Goal: Information Seeking & Learning: Check status

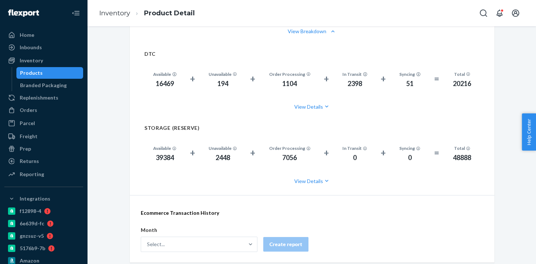
scroll to position [552, 0]
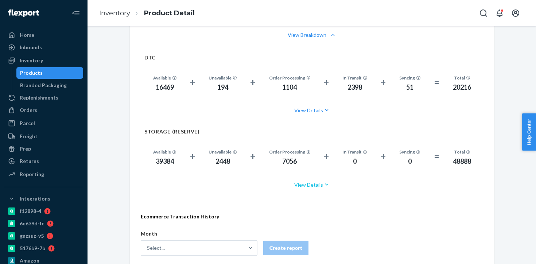
click at [319, 184] on button "View Details" at bounding box center [312, 184] width 336 height 19
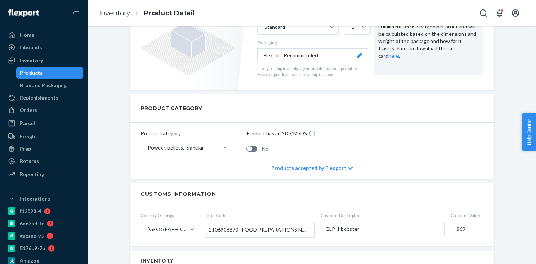
scroll to position [1, 0]
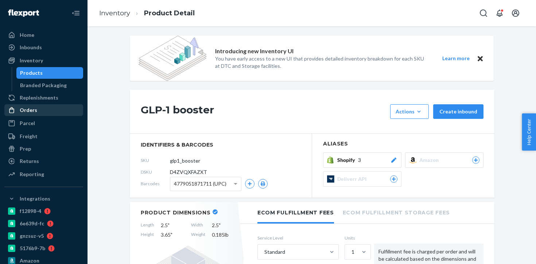
click at [37, 110] on div "Orders" at bounding box center [43, 110] width 77 height 10
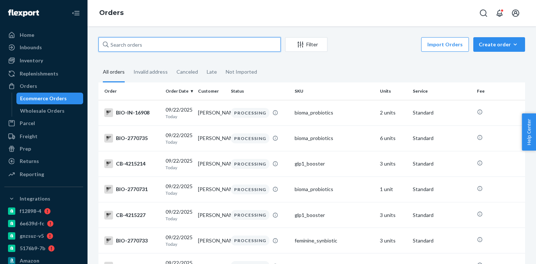
click at [171, 49] on input "text" at bounding box center [190, 44] width 182 height 15
paste input "136967372"
type input "136967372"
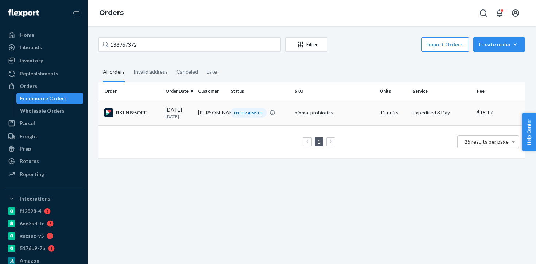
click at [257, 108] on div "IN TRANSIT" at bounding box center [249, 113] width 36 height 10
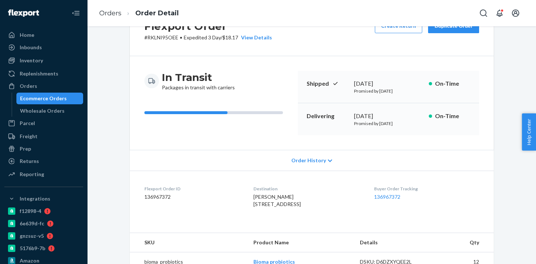
scroll to position [66, 0]
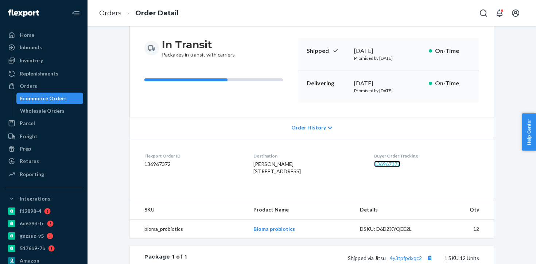
click at [385, 165] on link "136967372" at bounding box center [387, 164] width 26 height 6
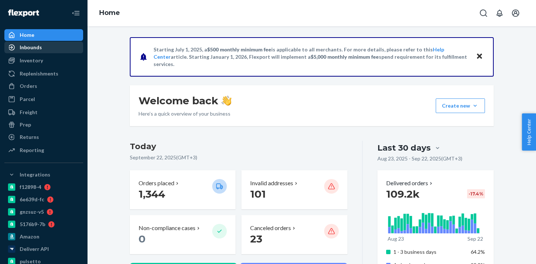
click at [52, 51] on div "Inbounds" at bounding box center [43, 47] width 77 height 10
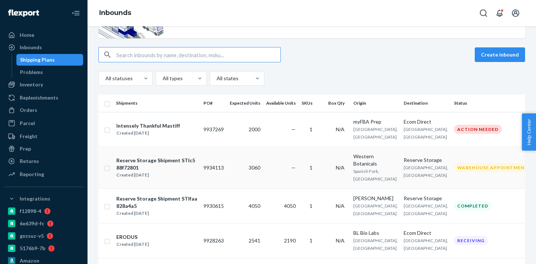
scroll to position [47, 0]
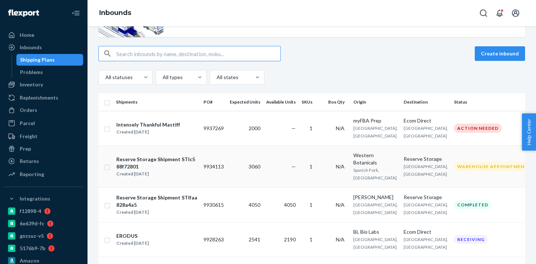
click at [239, 174] on td "3060" at bounding box center [245, 167] width 36 height 42
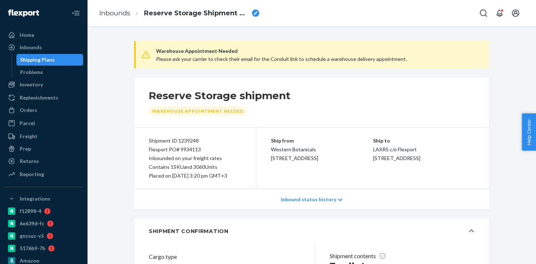
click at [191, 149] on div "Flexport PO# 9934113" at bounding box center [195, 149] width 93 height 9
copy div "9934113"
click at [51, 50] on div "Inbounds" at bounding box center [43, 47] width 77 height 10
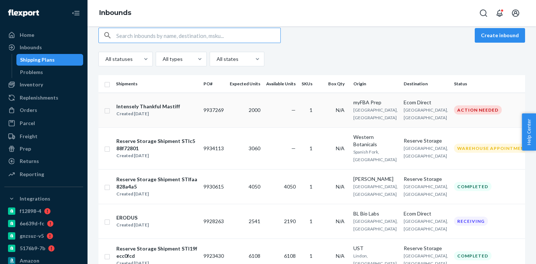
scroll to position [68, 0]
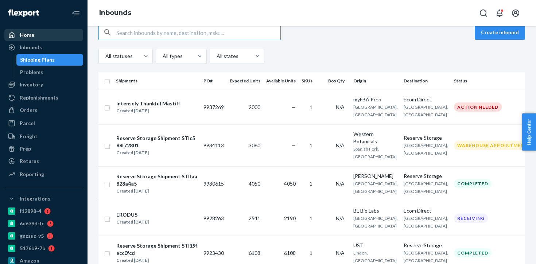
click at [50, 39] on div "Home" at bounding box center [43, 35] width 77 height 10
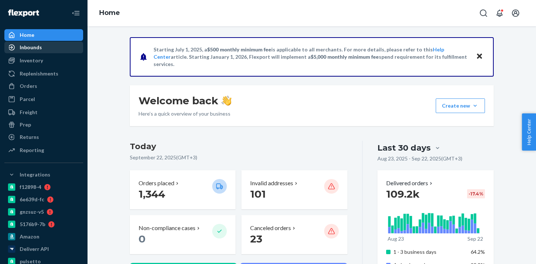
click at [39, 51] on div "Inbounds" at bounding box center [43, 47] width 77 height 10
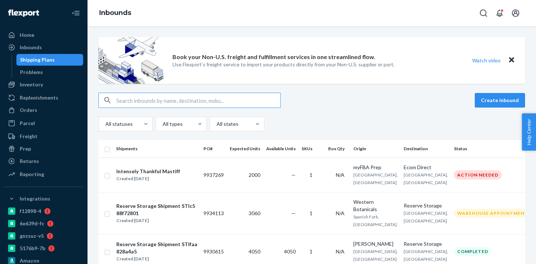
type input "9850407"
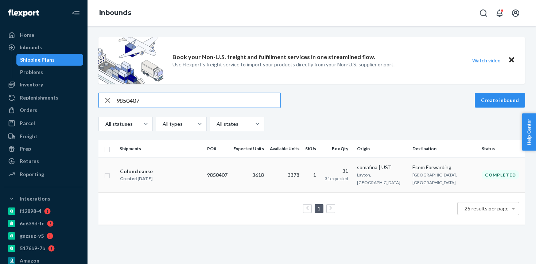
click at [204, 172] on td "Coloncleanse Created [DATE]" at bounding box center [161, 175] width 88 height 35
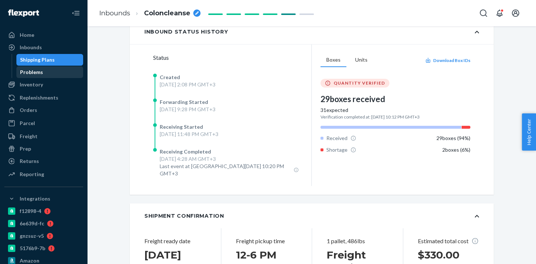
scroll to position [167, 0]
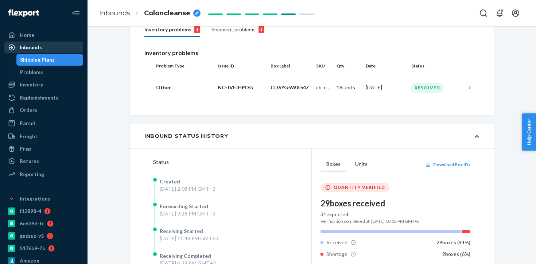
click at [40, 48] on div "Inbounds" at bounding box center [31, 47] width 22 height 7
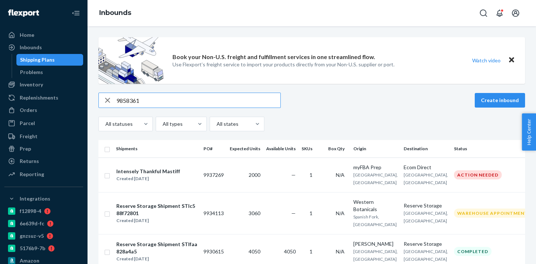
type input "9858361"
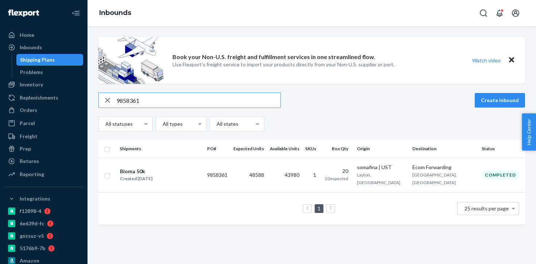
click at [130, 102] on input "9858361" at bounding box center [198, 100] width 164 height 15
paste input "91502"
type input "9915021"
click at [263, 174] on td "4313" at bounding box center [249, 175] width 36 height 35
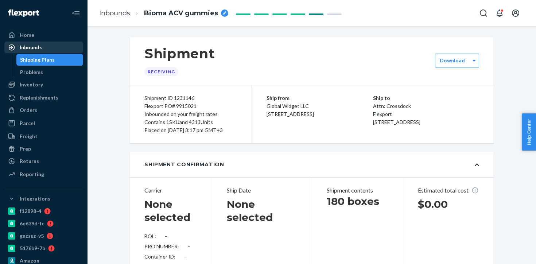
click at [38, 49] on div "Inbounds" at bounding box center [31, 47] width 22 height 7
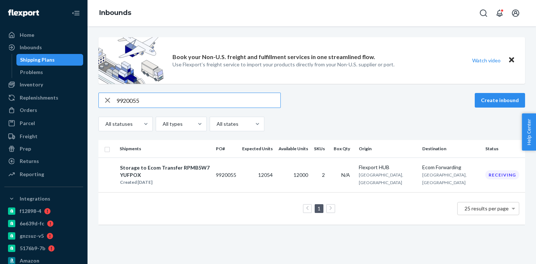
click at [266, 154] on th "Expected Units" at bounding box center [257, 149] width 36 height 18
click at [127, 102] on input "9920055" at bounding box center [198, 100] width 164 height 15
paste input "1868"
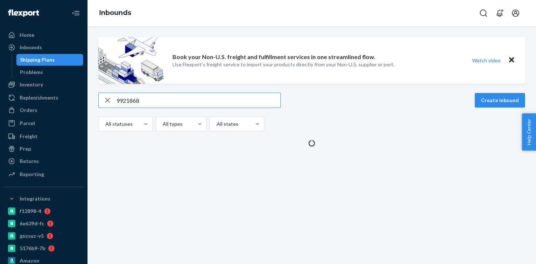
type input "9921868"
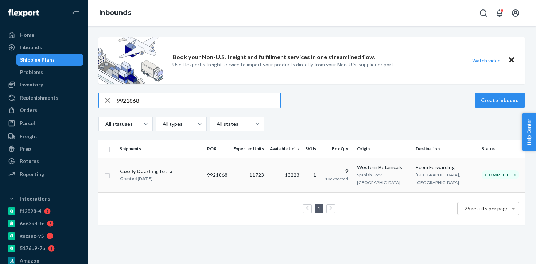
click at [258, 173] on td "11723" at bounding box center [249, 175] width 36 height 35
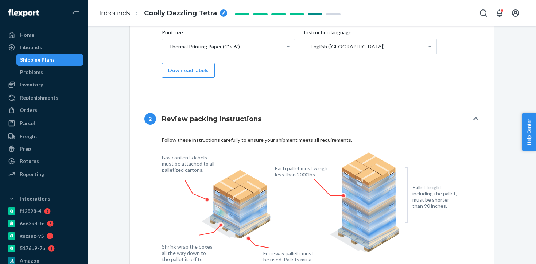
scroll to position [358, 0]
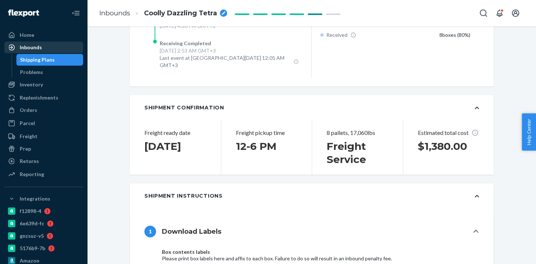
click at [46, 50] on div "Inbounds" at bounding box center [43, 47] width 77 height 10
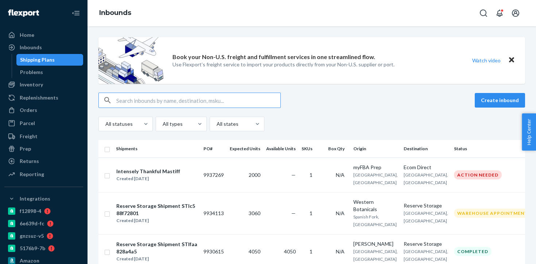
type input "9922921"
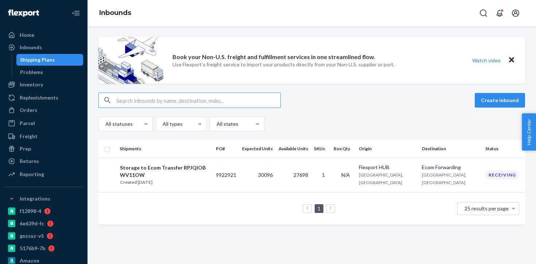
type input "9922921"
click at [205, 169] on div "Storage to Ecom Transfer RPJQIOBWV11OW" at bounding box center [165, 171] width 90 height 15
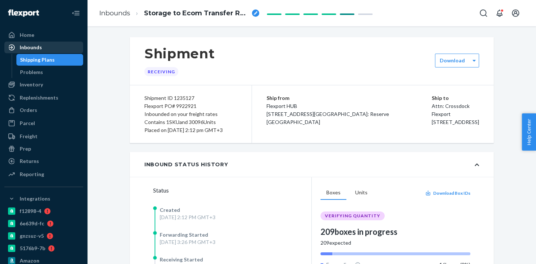
click at [53, 48] on div "Inbounds" at bounding box center [43, 47] width 77 height 10
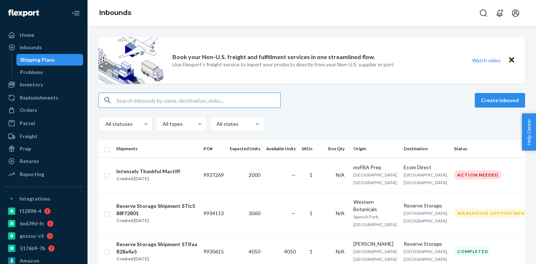
type input "9922932"
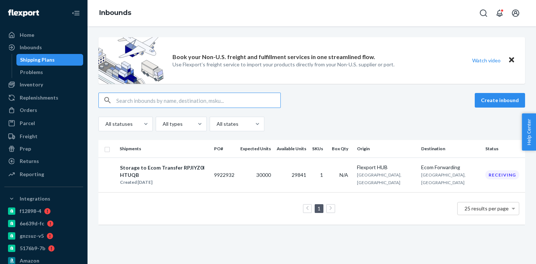
type input "9922932"
click at [232, 179] on td "9922932" at bounding box center [224, 175] width 26 height 35
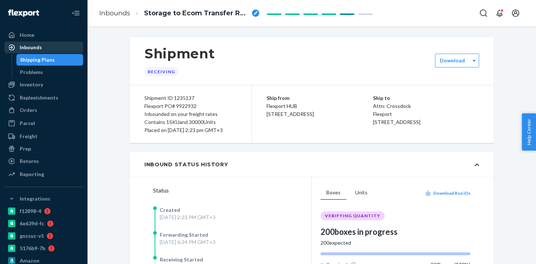
click at [60, 51] on div "Inbounds" at bounding box center [43, 47] width 77 height 10
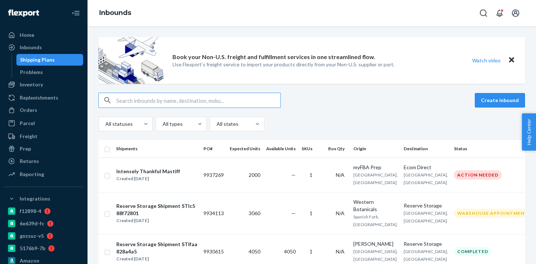
type input "9922932"
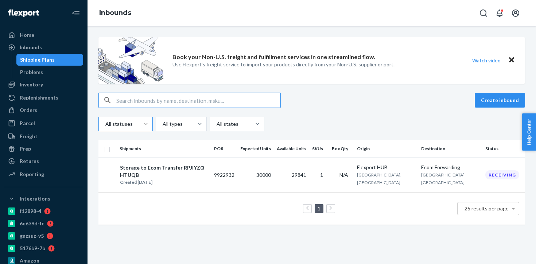
paste input "RPI45O1768LLF"
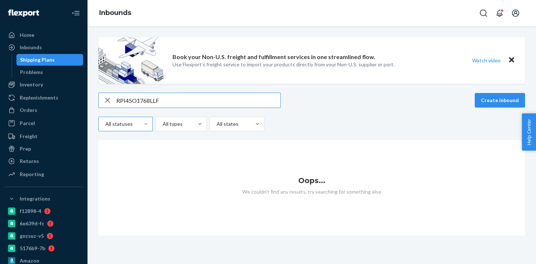
click at [134, 100] on input "RPI45O1768LLF" at bounding box center [198, 100] width 164 height 15
paste input "9937269"
type input "9937269"
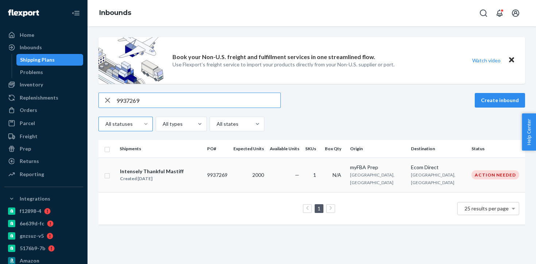
click at [262, 174] on td "2000" at bounding box center [249, 175] width 36 height 35
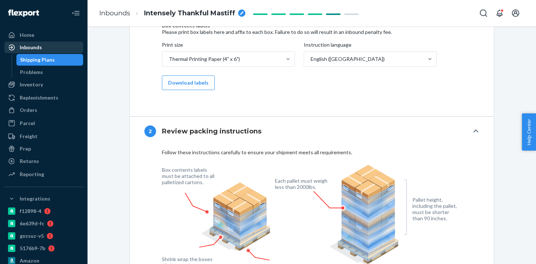
scroll to position [281, 0]
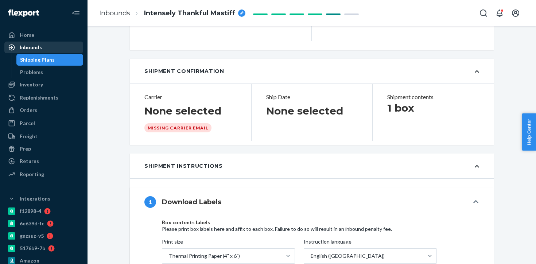
click at [61, 45] on div "Inbounds" at bounding box center [43, 47] width 77 height 10
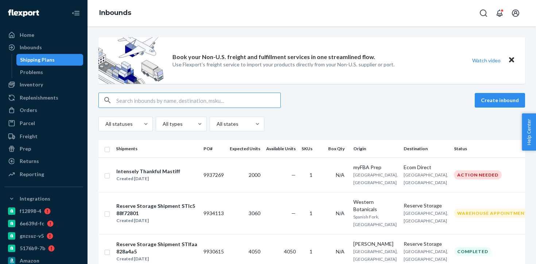
type input "9613699"
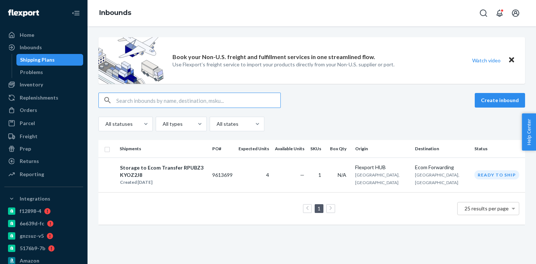
paste input "9647973"
type input "9647973"
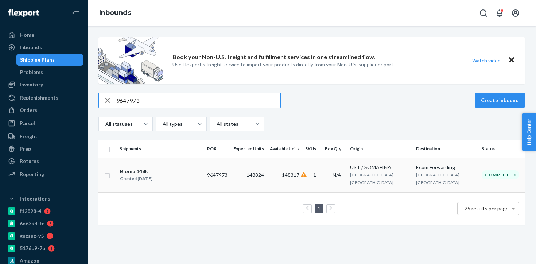
click at [231, 178] on td "9647973" at bounding box center [217, 175] width 26 height 35
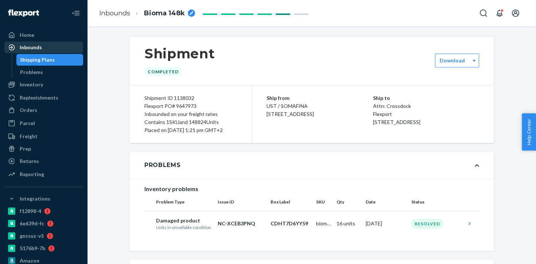
click at [61, 50] on div "Inbounds" at bounding box center [43, 47] width 77 height 10
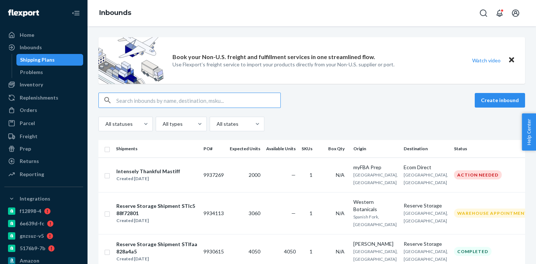
type input "9655833"
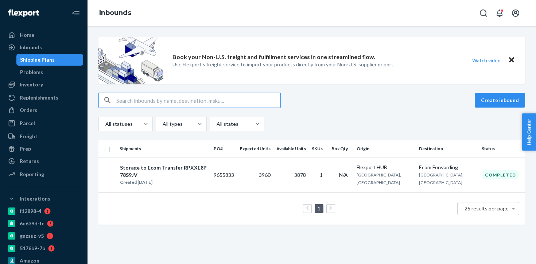
paste input "9655835"
click at [124, 101] on input "9655835" at bounding box center [198, 100] width 164 height 15
paste input "4"
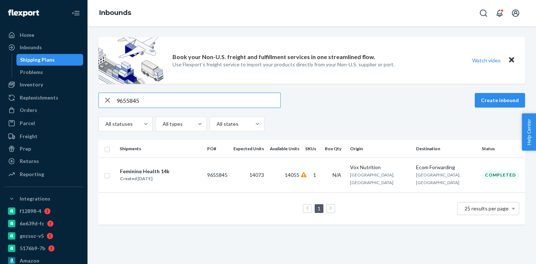
type input "9655845"
click at [264, 172] on span "14073" at bounding box center [257, 175] width 15 height 6
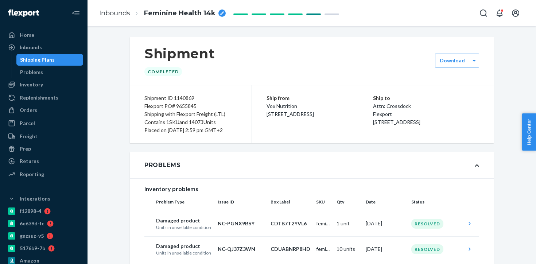
click at [61, 61] on div "Shipping Plans" at bounding box center [50, 60] width 66 height 10
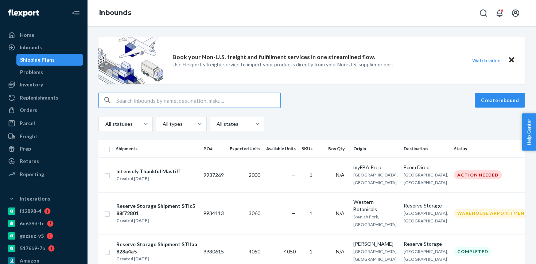
type input "9667607"
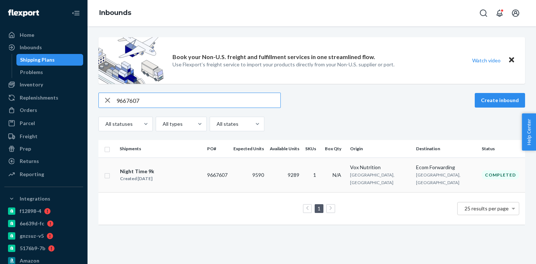
click at [267, 176] on td "9590" at bounding box center [249, 175] width 36 height 35
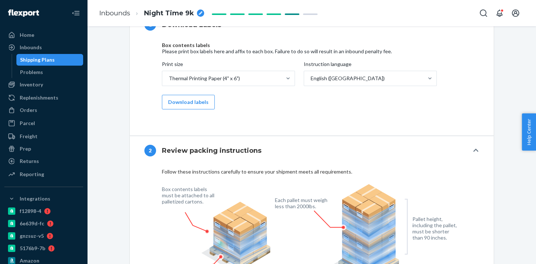
scroll to position [328, 0]
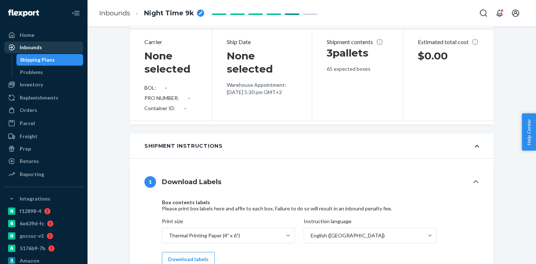
click at [53, 49] on div "Inbounds" at bounding box center [43, 47] width 77 height 10
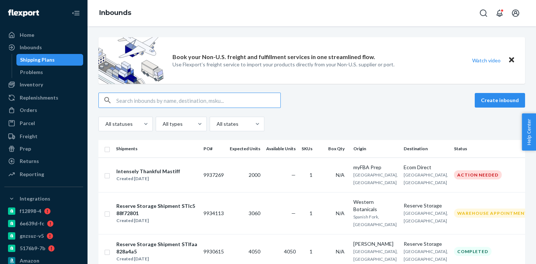
type input "9670022"
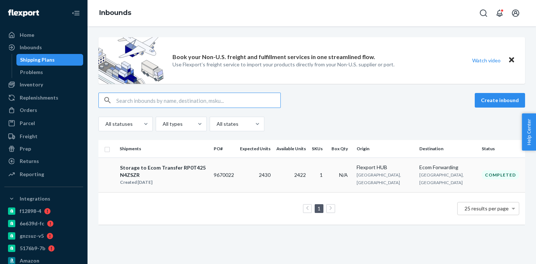
click at [263, 176] on td "2430" at bounding box center [255, 175] width 36 height 35
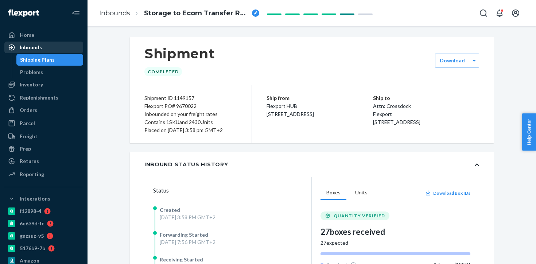
click at [59, 46] on div "Inbounds" at bounding box center [43, 47] width 77 height 10
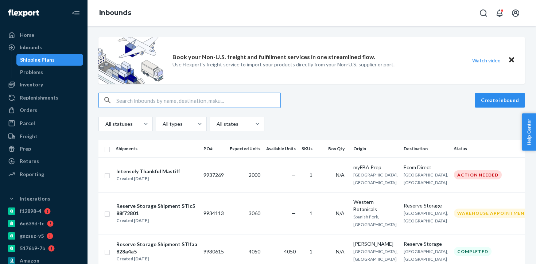
type input "9674377"
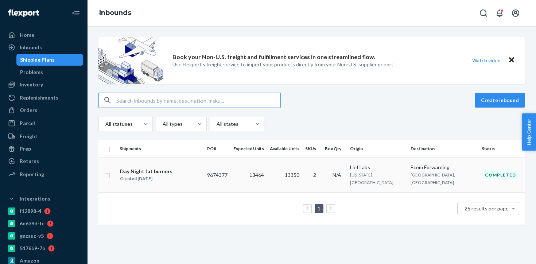
click at [291, 170] on td "13350" at bounding box center [284, 175] width 35 height 35
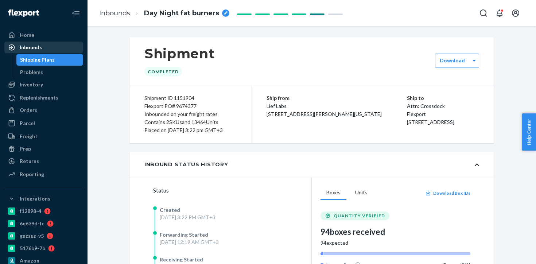
click at [51, 52] on div "Inbounds" at bounding box center [43, 47] width 77 height 10
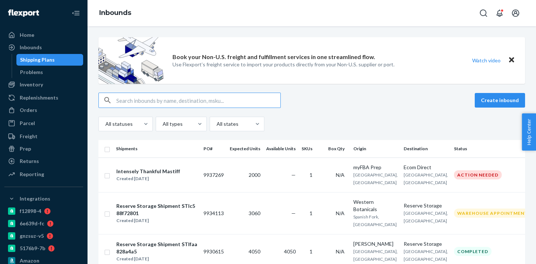
type input "9796049"
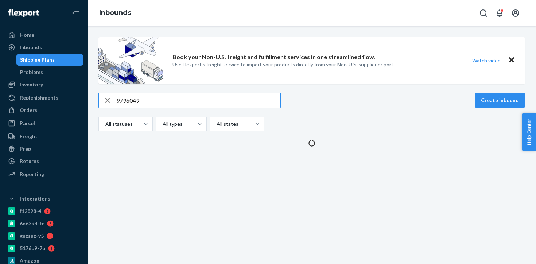
type input "9796049"
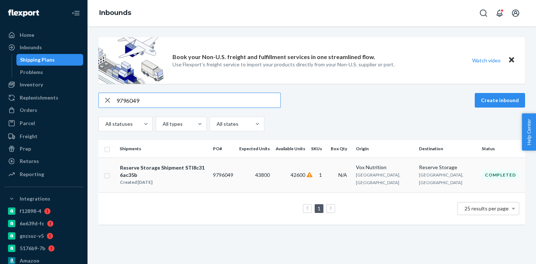
click at [273, 176] on td "43800" at bounding box center [254, 175] width 36 height 35
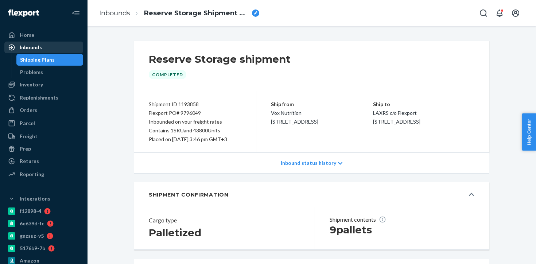
click at [58, 43] on div "Inbounds" at bounding box center [43, 47] width 77 height 10
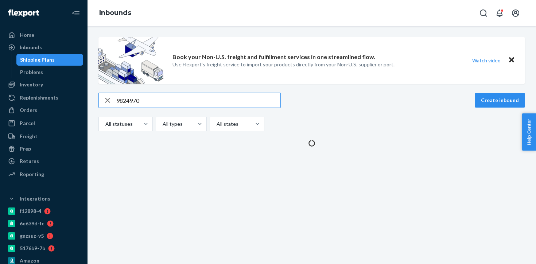
type input "9824970"
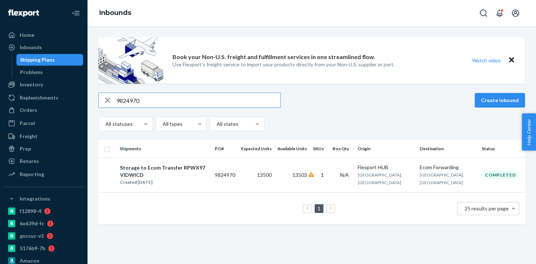
type input "9824970"
click at [238, 180] on td "9824970" at bounding box center [225, 175] width 26 height 35
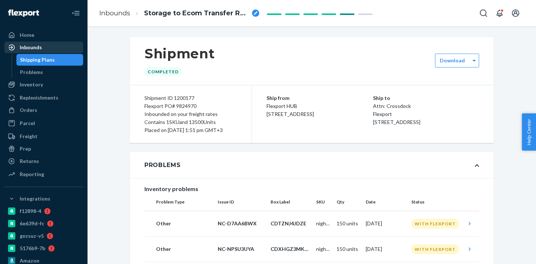
click at [41, 44] on div "Inbounds" at bounding box center [43, 47] width 77 height 10
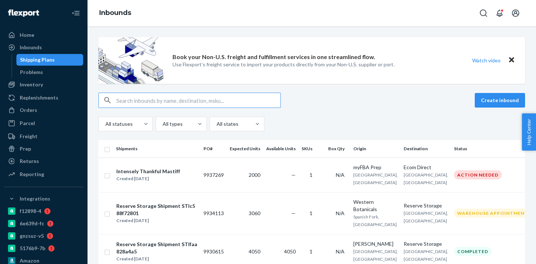
type input "9835180"
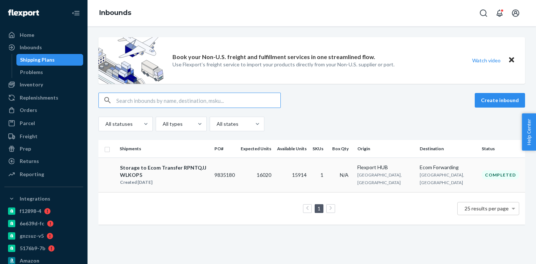
click at [238, 166] on td "9835180" at bounding box center [225, 175] width 26 height 35
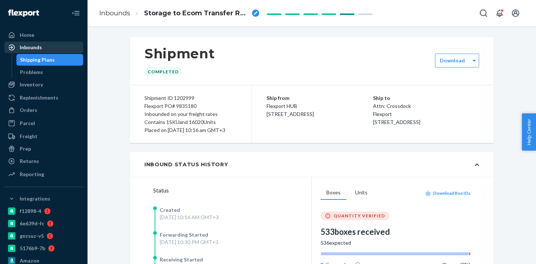
click at [67, 48] on div "Inbounds" at bounding box center [43, 47] width 77 height 10
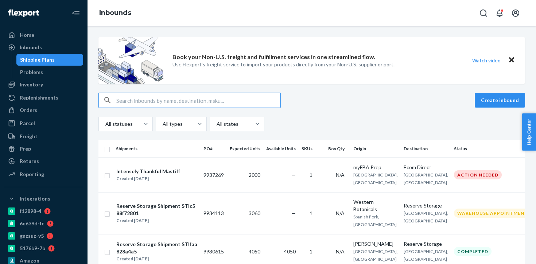
type input "9835475"
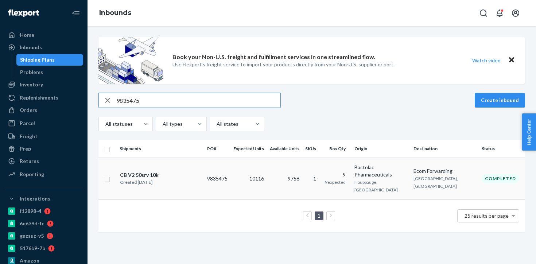
click at [260, 176] on span "10116" at bounding box center [257, 179] width 15 height 6
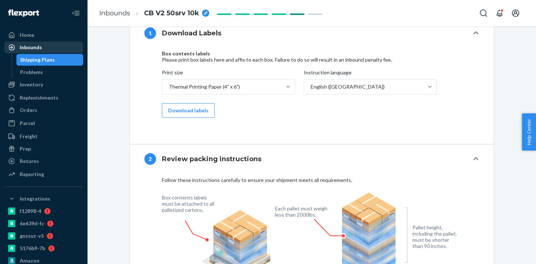
scroll to position [441, 0]
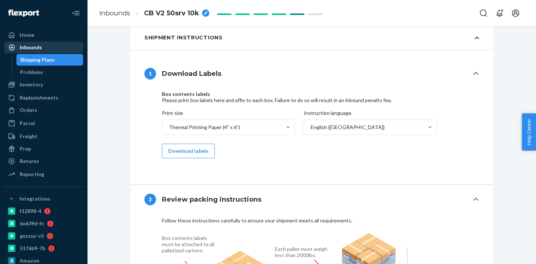
click at [53, 47] on div "Inbounds" at bounding box center [43, 47] width 77 height 10
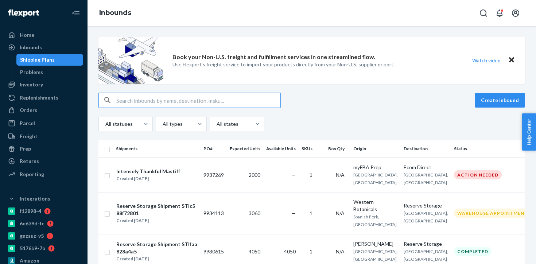
type input "9850407"
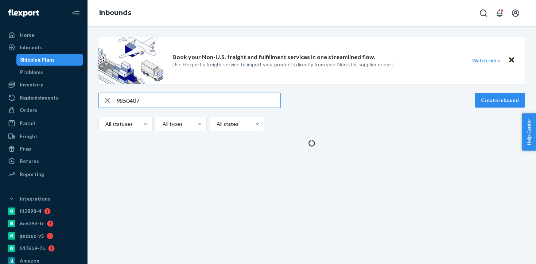
type input "9850407"
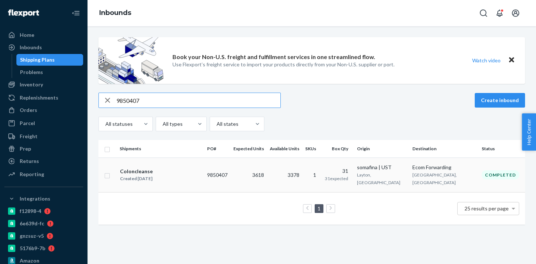
click at [348, 176] on span "31 expected" at bounding box center [336, 178] width 23 height 5
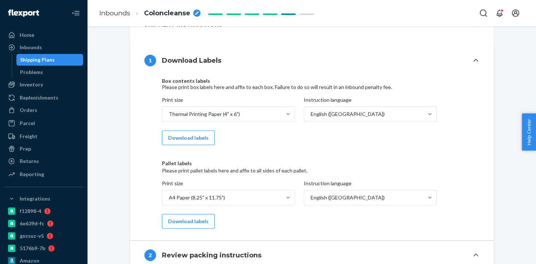
scroll to position [380, 0]
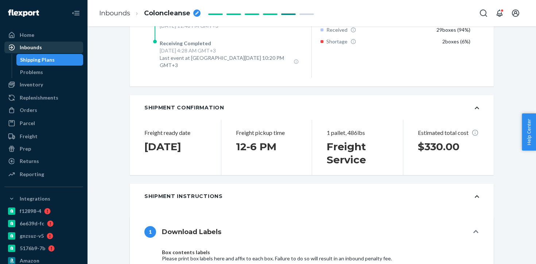
click at [62, 43] on div "Inbounds" at bounding box center [43, 47] width 77 height 10
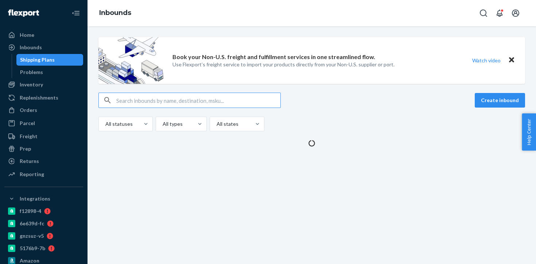
type input "9858361"
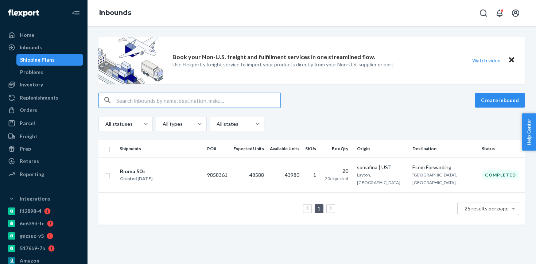
type input "9858361"
click at [267, 170] on td "48588" at bounding box center [249, 175] width 36 height 35
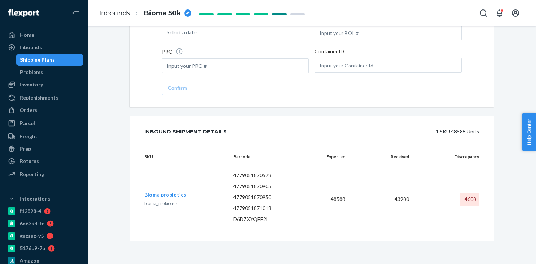
scroll to position [752, 0]
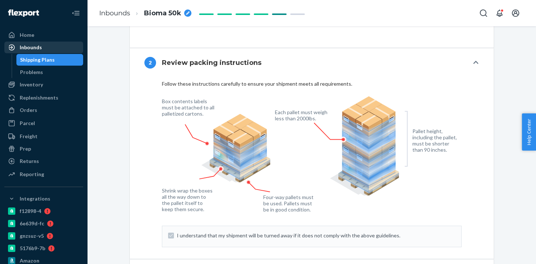
click at [64, 46] on div "Inbounds" at bounding box center [43, 47] width 77 height 10
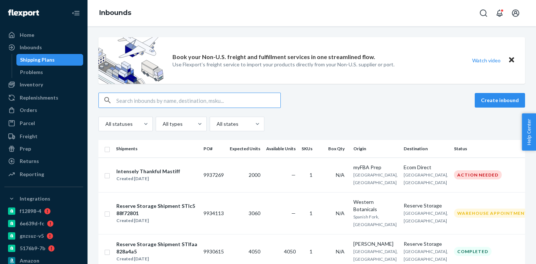
type input "9885751"
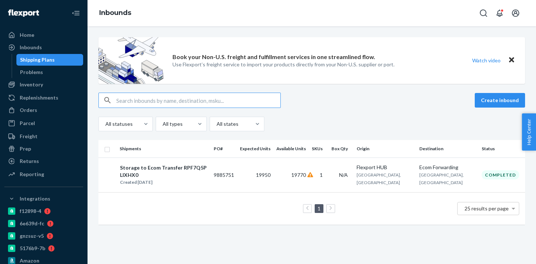
paste input "9885754"
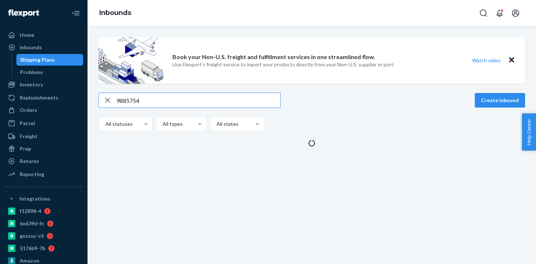
type input "9885754"
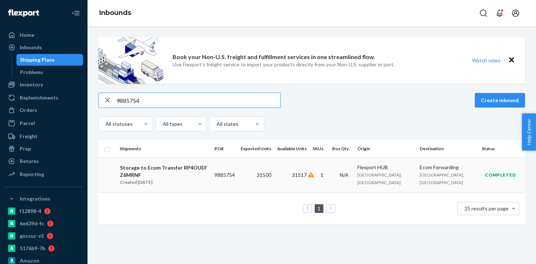
click at [238, 167] on td "9885754" at bounding box center [225, 175] width 26 height 35
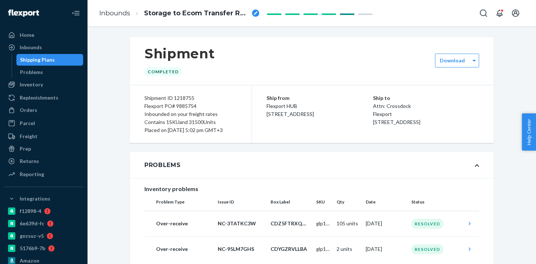
click at [45, 62] on div "Shipping Plans" at bounding box center [37, 59] width 35 height 7
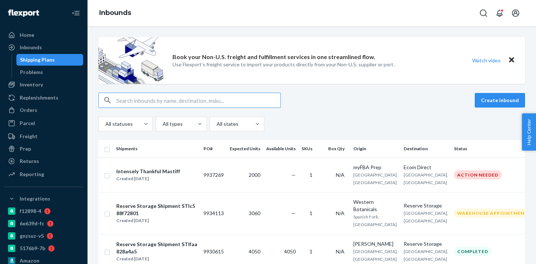
type input "9885751"
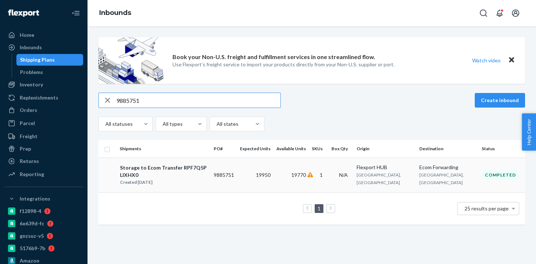
click at [306, 172] on span "19770" at bounding box center [299, 175] width 15 height 6
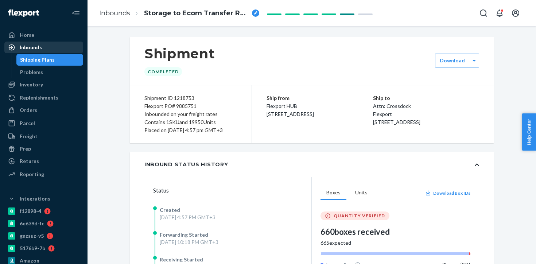
click at [63, 45] on div "Inbounds" at bounding box center [43, 47] width 77 height 10
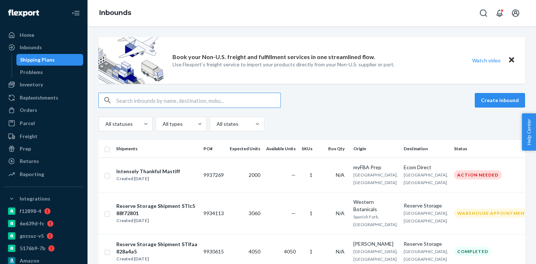
type input "9885760"
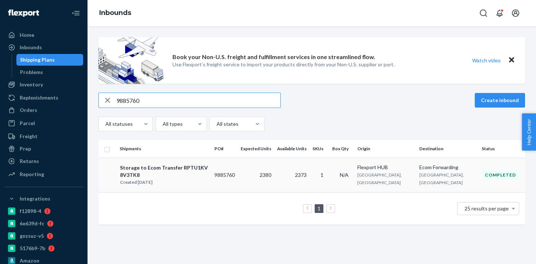
click at [272, 174] on td "2380" at bounding box center [256, 175] width 36 height 35
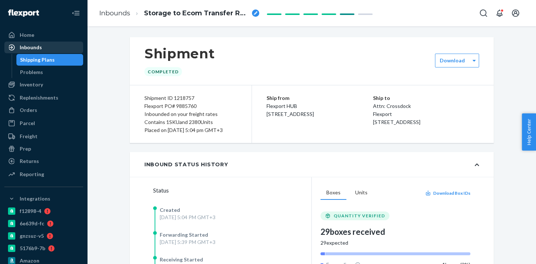
click at [59, 47] on div "Inbounds" at bounding box center [43, 47] width 77 height 10
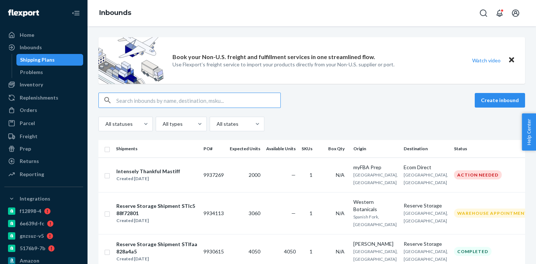
type input "9888619"
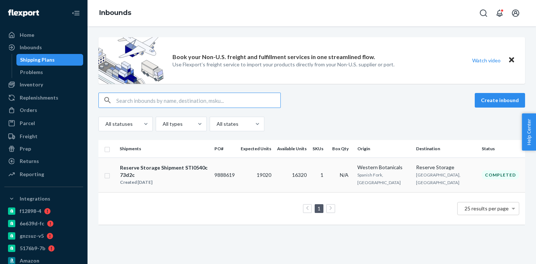
click at [238, 169] on td "9888619" at bounding box center [225, 175] width 26 height 35
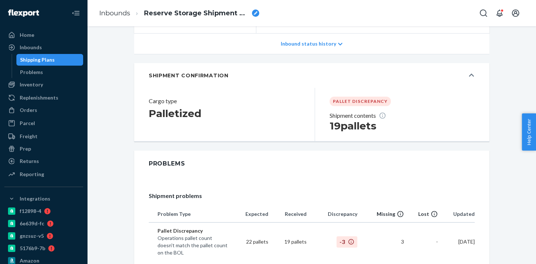
scroll to position [258, 0]
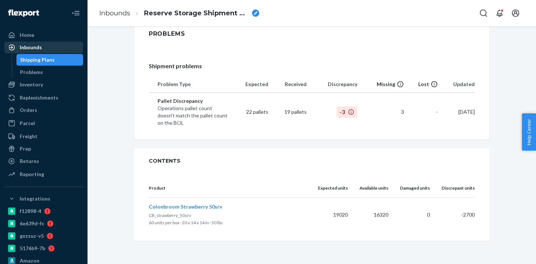
click at [64, 51] on div "Inbounds" at bounding box center [43, 47] width 77 height 10
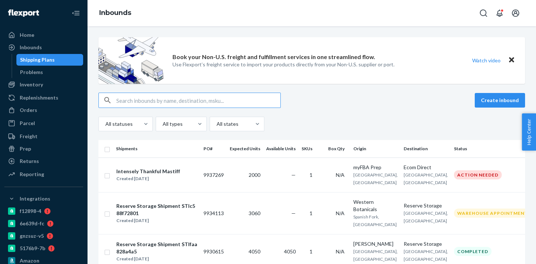
type input "9889780"
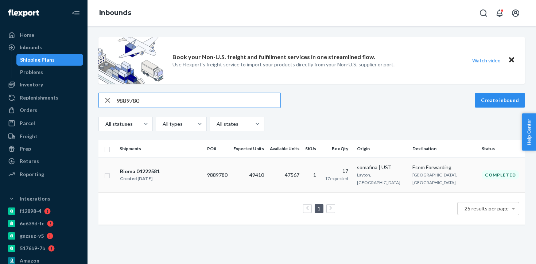
click at [248, 175] on td "49410" at bounding box center [249, 175] width 36 height 35
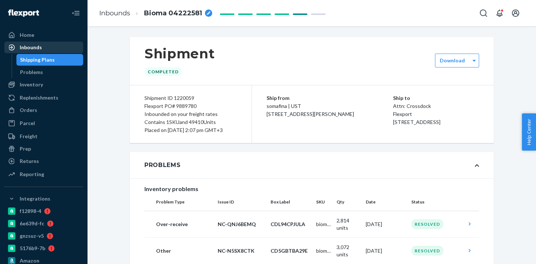
click at [61, 49] on div "Inbounds" at bounding box center [43, 47] width 77 height 10
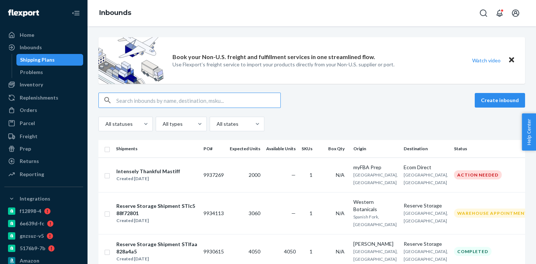
type input "9898826"
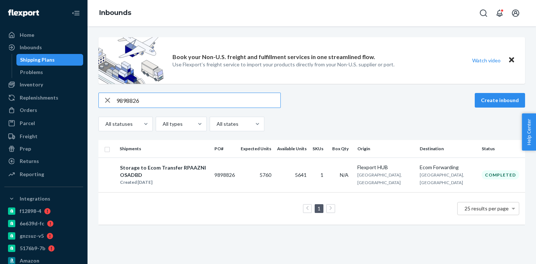
type input "9898826"
click at [355, 170] on td "N/A" at bounding box center [341, 175] width 25 height 35
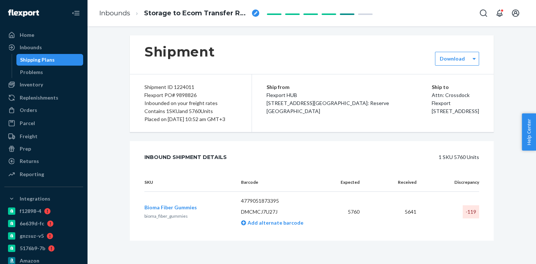
scroll to position [19, 0]
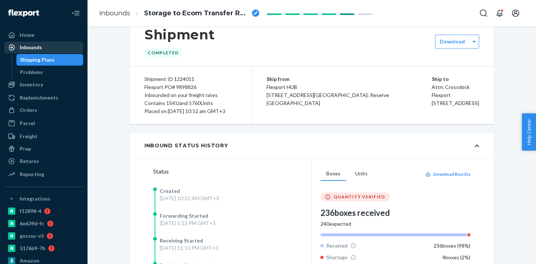
click at [44, 45] on div "Inbounds" at bounding box center [43, 47] width 77 height 10
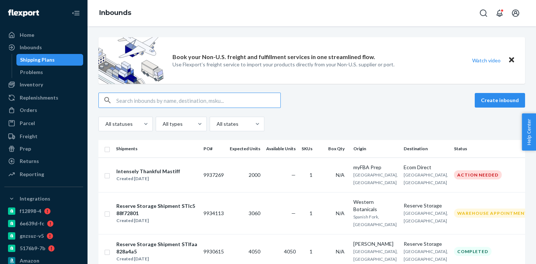
type input "9915021"
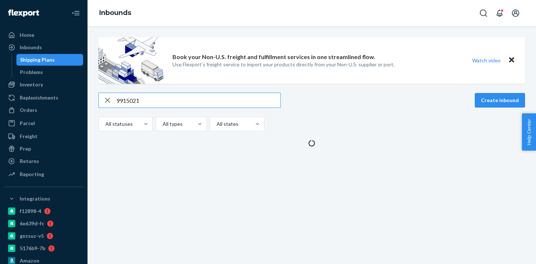
type input "9915021"
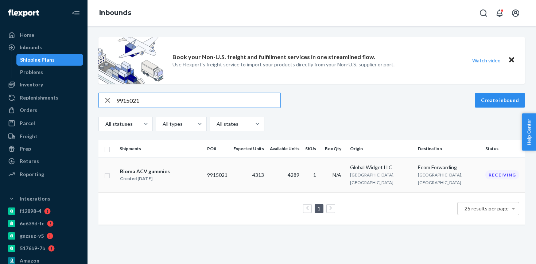
click at [267, 178] on td "4313" at bounding box center [249, 175] width 36 height 35
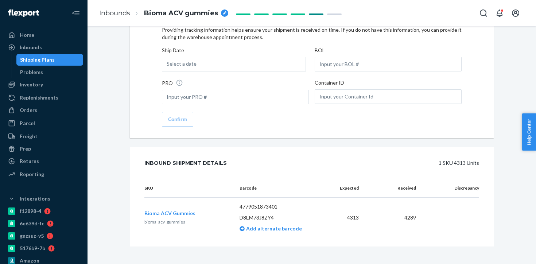
scroll to position [1065, 0]
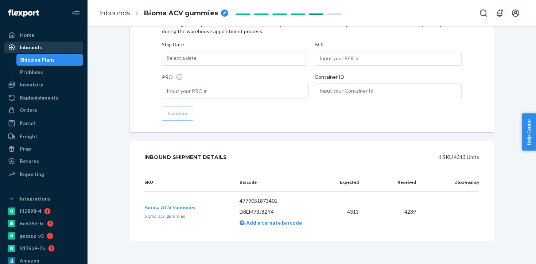
click at [52, 48] on div "Inbounds" at bounding box center [43, 47] width 77 height 10
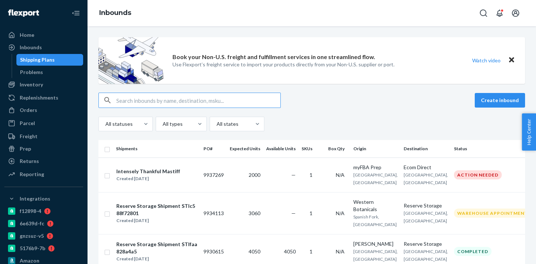
type input "9920055"
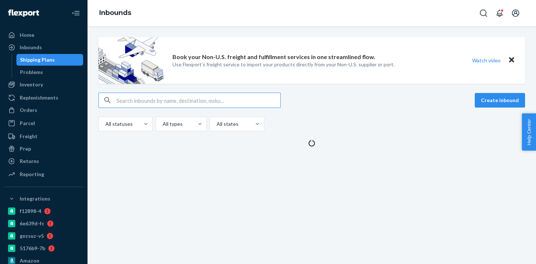
type input "9920055"
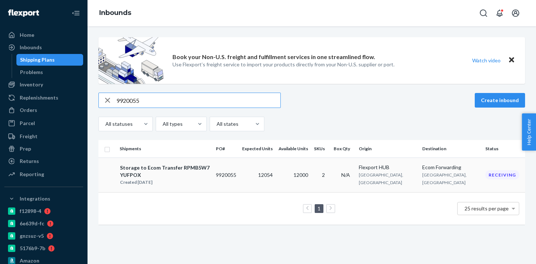
click at [239, 171] on td "9920055" at bounding box center [226, 175] width 26 height 35
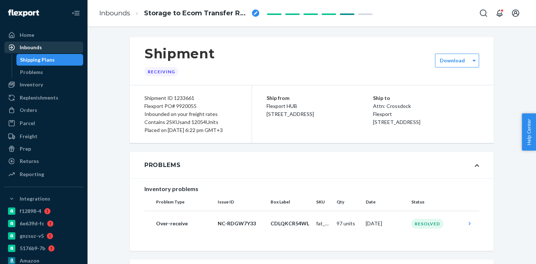
click at [42, 48] on div "Inbounds" at bounding box center [43, 47] width 77 height 10
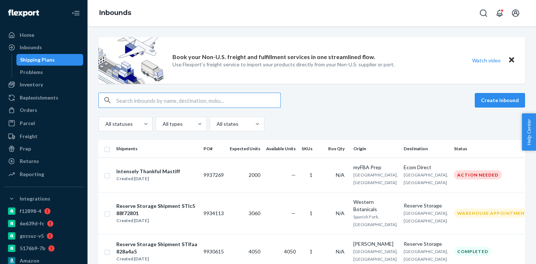
type input "9915021"
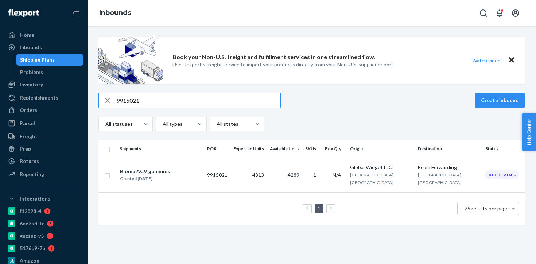
click at [129, 99] on input "9915021" at bounding box center [198, 100] width 164 height 15
paste input "20060"
type input "9920060"
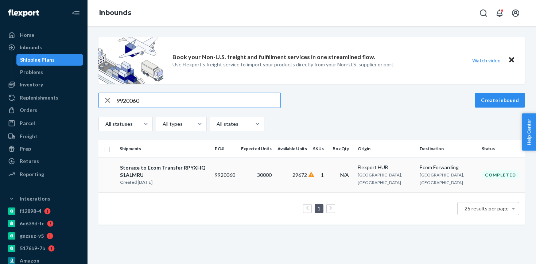
click at [212, 173] on td "Storage to Ecom Transfer RPYXHQS1ALMRU Created [DATE]" at bounding box center [164, 175] width 95 height 35
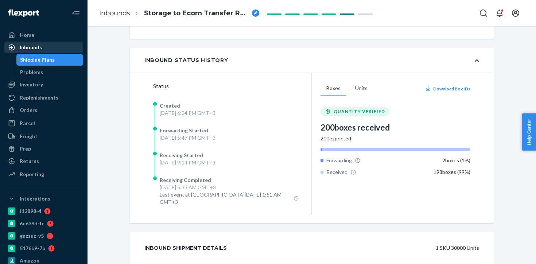
scroll to position [202, 0]
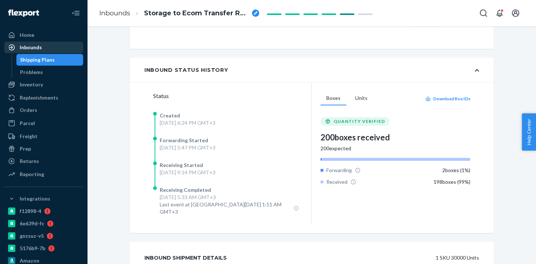
click at [55, 46] on div "Inbounds" at bounding box center [43, 47] width 77 height 10
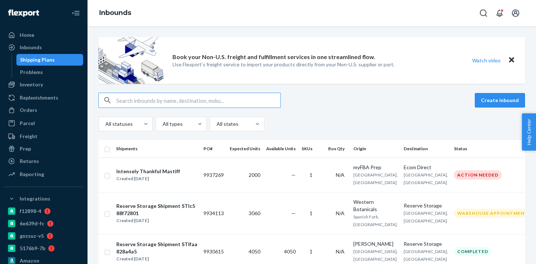
type input "9921868"
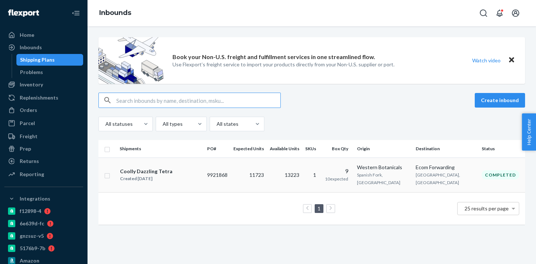
click at [298, 173] on td "13223" at bounding box center [284, 175] width 35 height 35
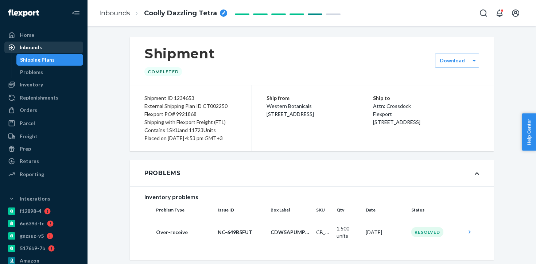
click at [50, 49] on div "Inbounds" at bounding box center [43, 47] width 77 height 10
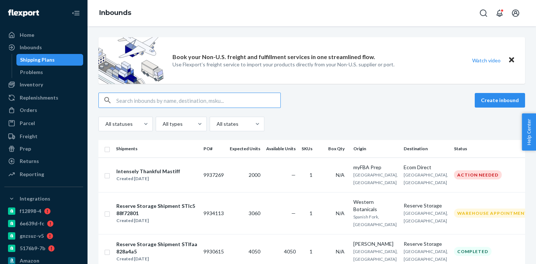
type input "9922921"
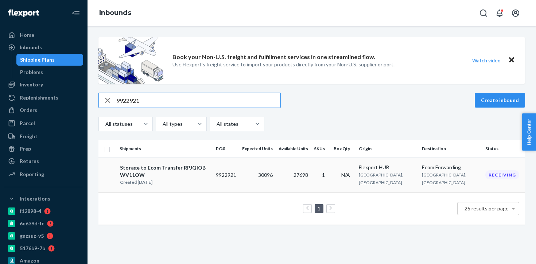
click at [239, 173] on td "9922921" at bounding box center [226, 175] width 26 height 35
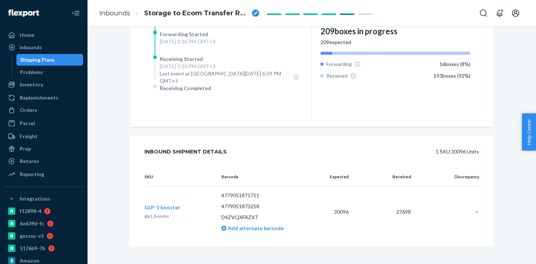
scroll to position [210, 0]
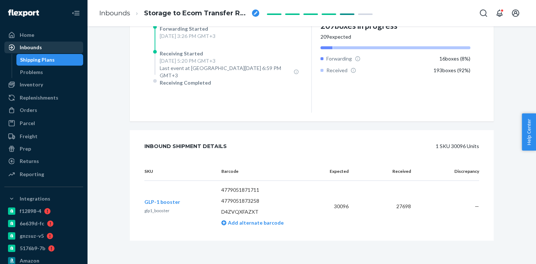
click at [54, 47] on div "Inbounds" at bounding box center [43, 47] width 77 height 10
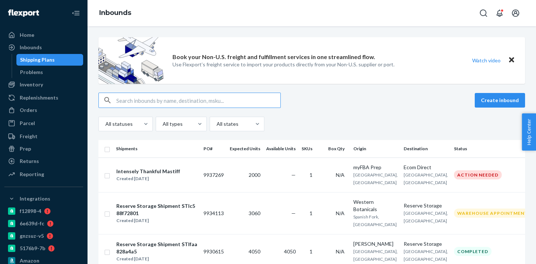
type input "9922932"
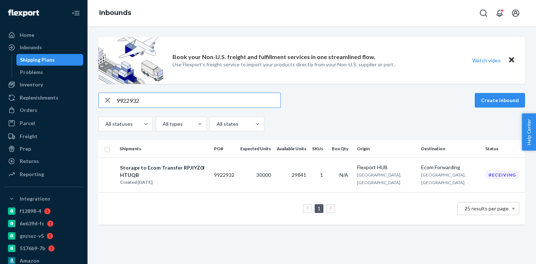
type input "9922932"
click at [329, 181] on td "1" at bounding box center [319, 175] width 20 height 35
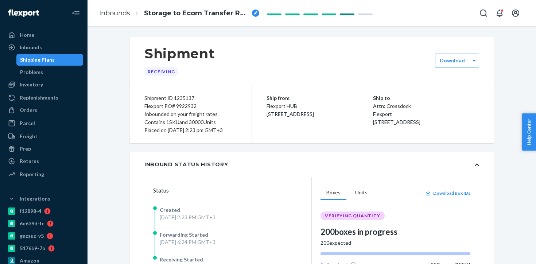
click at [57, 62] on div "Shipping Plans" at bounding box center [50, 60] width 66 height 10
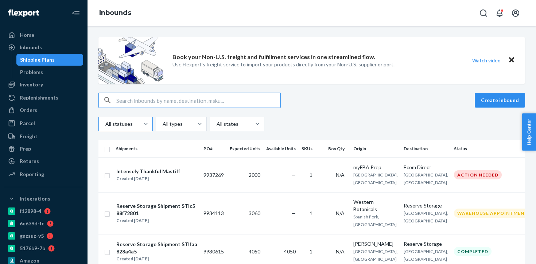
type input "9928263"
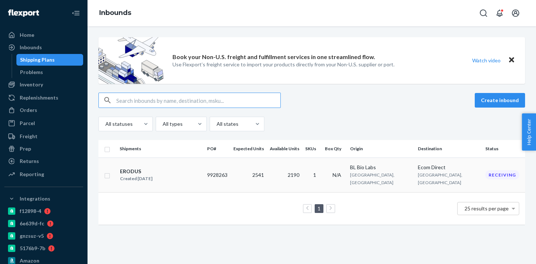
click at [267, 172] on td "2541" at bounding box center [249, 175] width 36 height 35
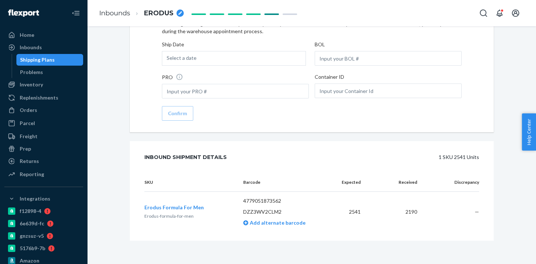
scroll to position [497, 0]
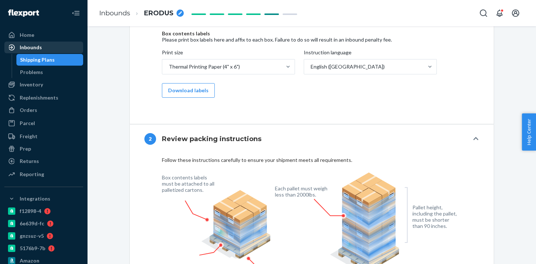
click at [61, 47] on div "Inbounds" at bounding box center [43, 47] width 77 height 10
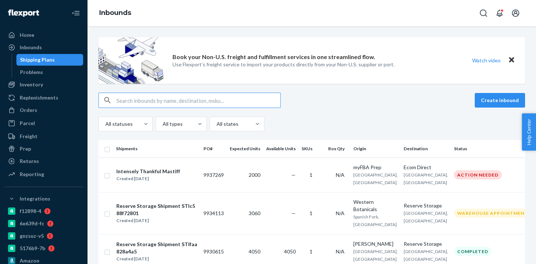
type input "9934113"
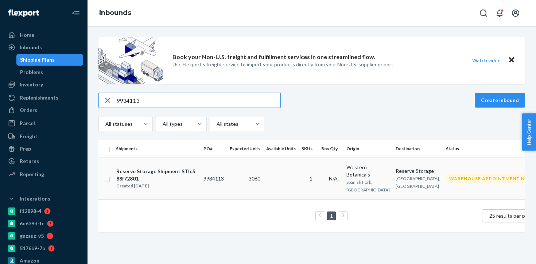
click at [302, 182] on td "1" at bounding box center [309, 179] width 20 height 42
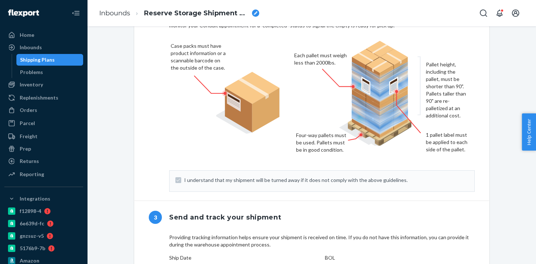
scroll to position [786, 0]
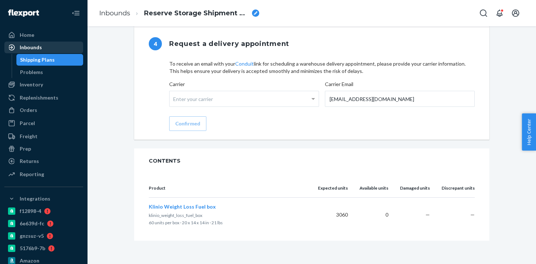
click at [54, 46] on div "Inbounds" at bounding box center [43, 47] width 77 height 10
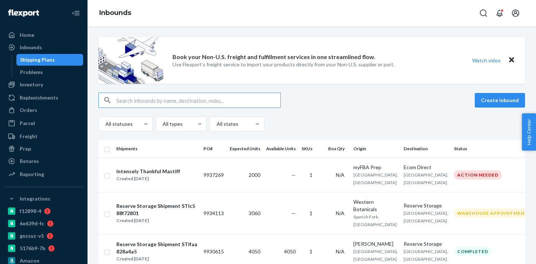
type input "9937269"
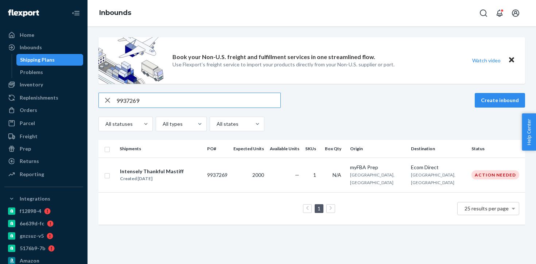
click at [129, 102] on input "9937269" at bounding box center [198, 100] width 164 height 15
paste input "21868"
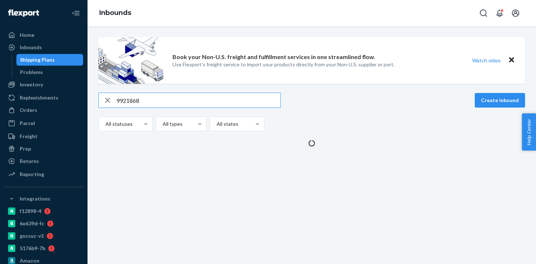
type input "9921868"
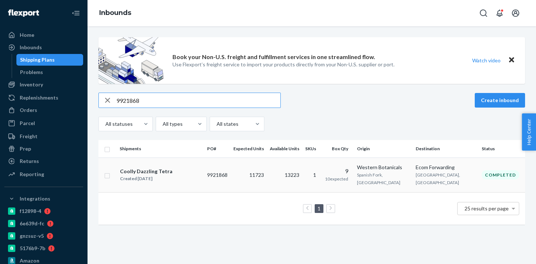
click at [250, 169] on td "11723" at bounding box center [249, 175] width 36 height 35
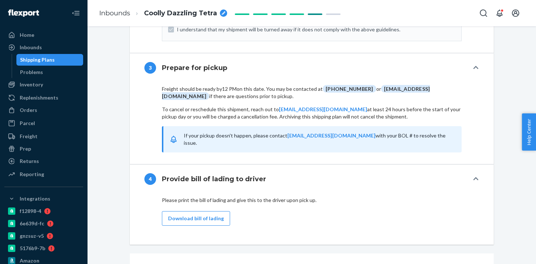
scroll to position [969, 0]
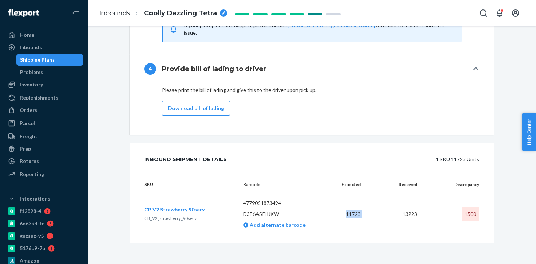
drag, startPoint x: 347, startPoint y: 212, endPoint x: 381, endPoint y: 214, distance: 34.3
click at [381, 214] on tr "CB V2 Strawberry 90serv CB_V2_strawberry_90serv 4779051873494 D3E6ASFHJXW Add a…" at bounding box center [311, 214] width 335 height 41
copy td "11723"
